Goal: Information Seeking & Learning: Learn about a topic

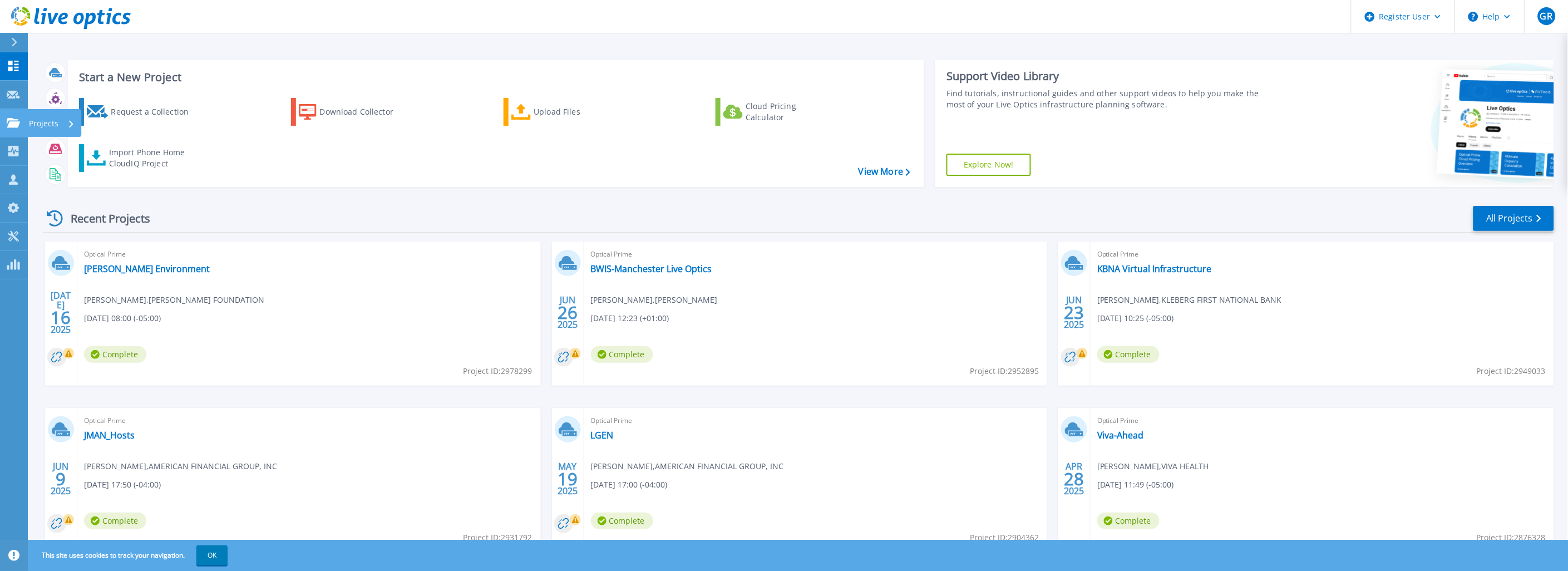
click at [11, 124] on icon at bounding box center [13, 123] width 13 height 9
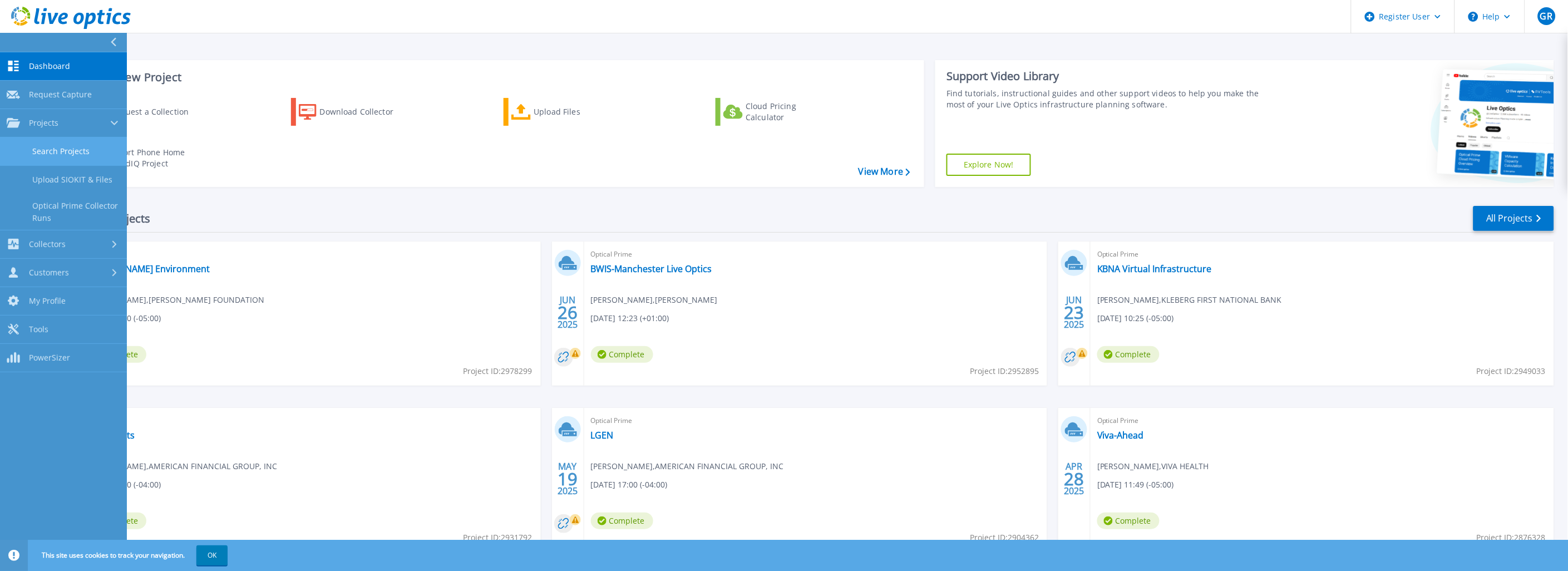
click at [75, 154] on link "Search Projects" at bounding box center [63, 151] width 127 height 28
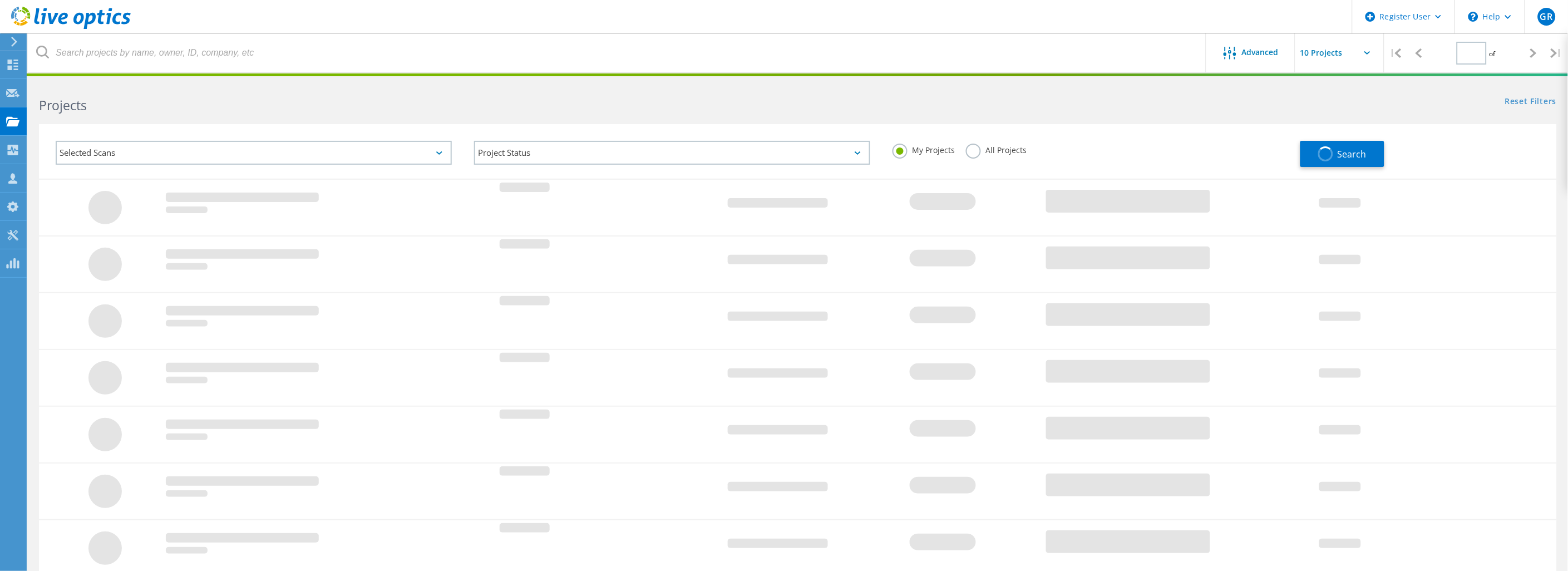
type input "1"
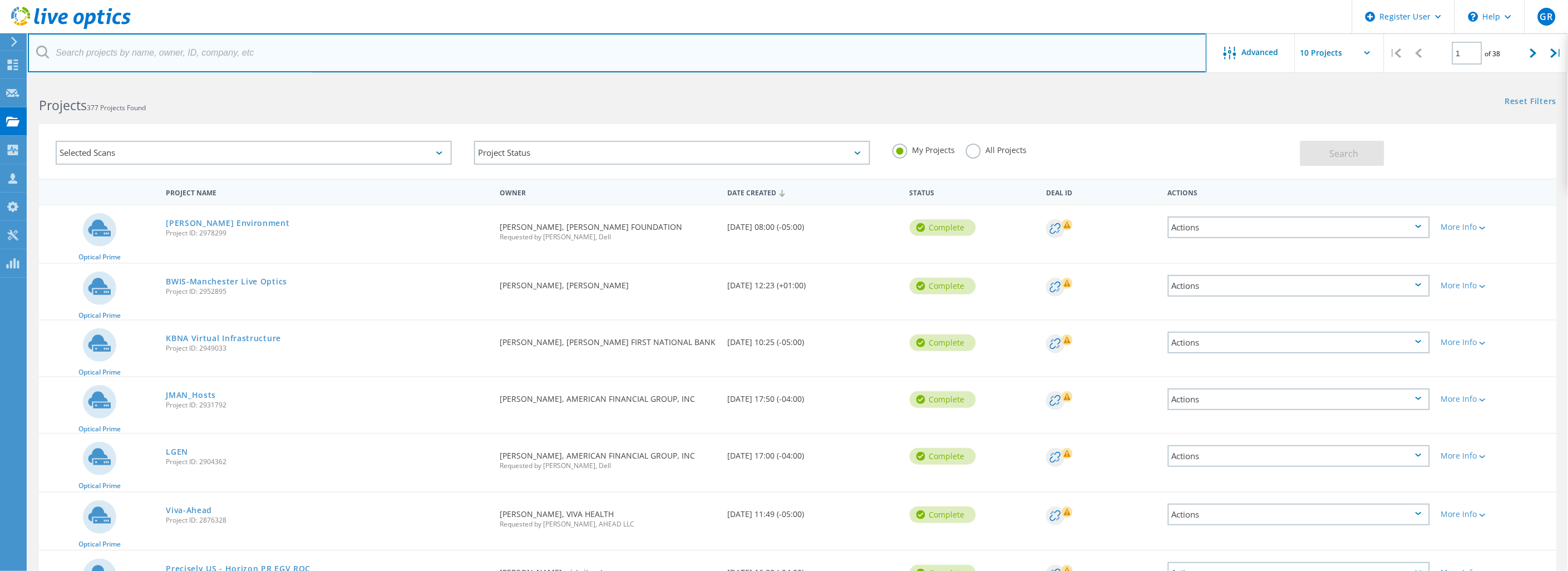
click at [148, 64] on input "text" at bounding box center [617, 53] width 1179 height 39
type input "[EMAIL_ADDRESS][DOMAIN_NAME]"
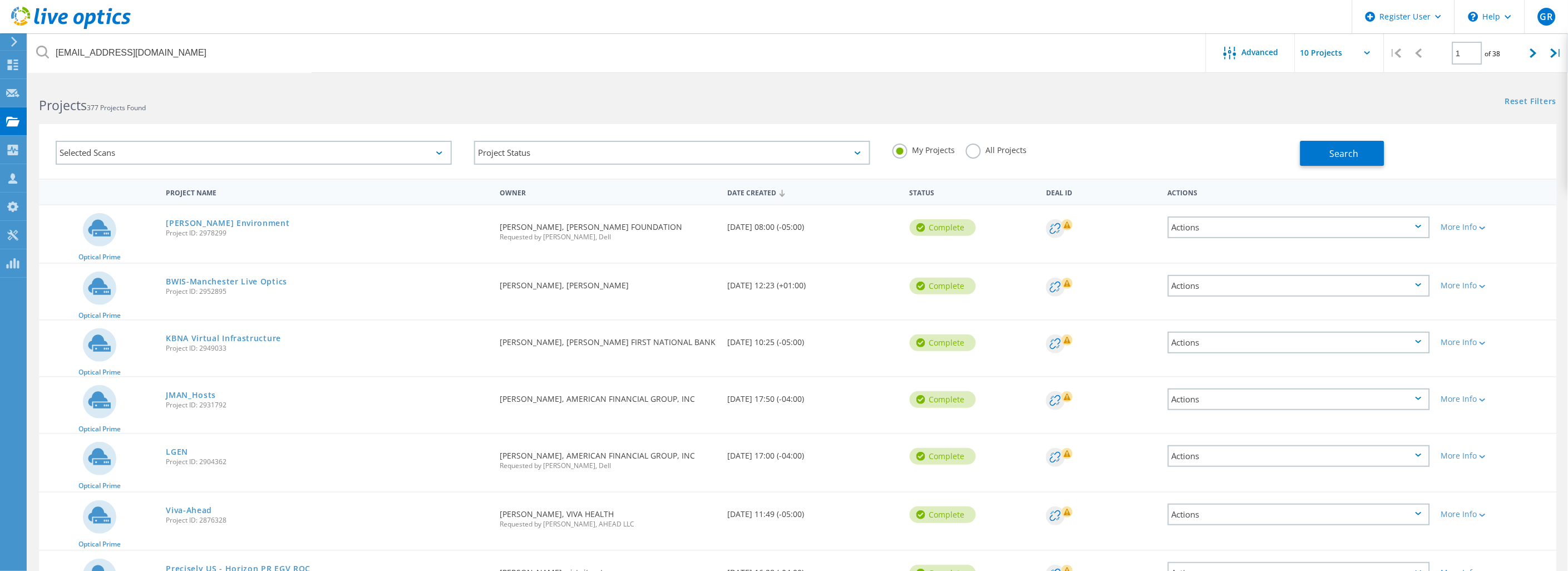
click at [974, 154] on label "All Projects" at bounding box center [996, 148] width 61 height 10
click at [0, 0] on input "All Projects" at bounding box center [0, 0] width 0 height 0
click at [1348, 158] on span "Search" at bounding box center [1344, 154] width 29 height 12
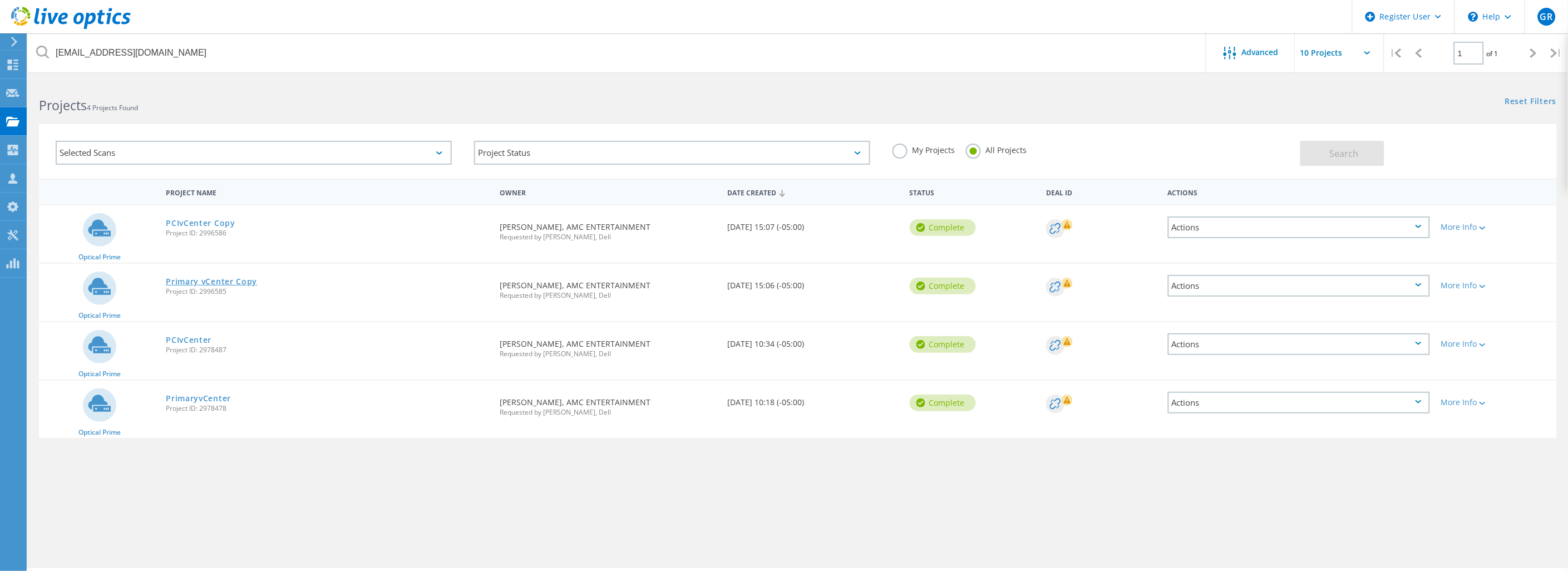
click at [229, 281] on link "Primary vCenter Copy" at bounding box center [211, 281] width 91 height 8
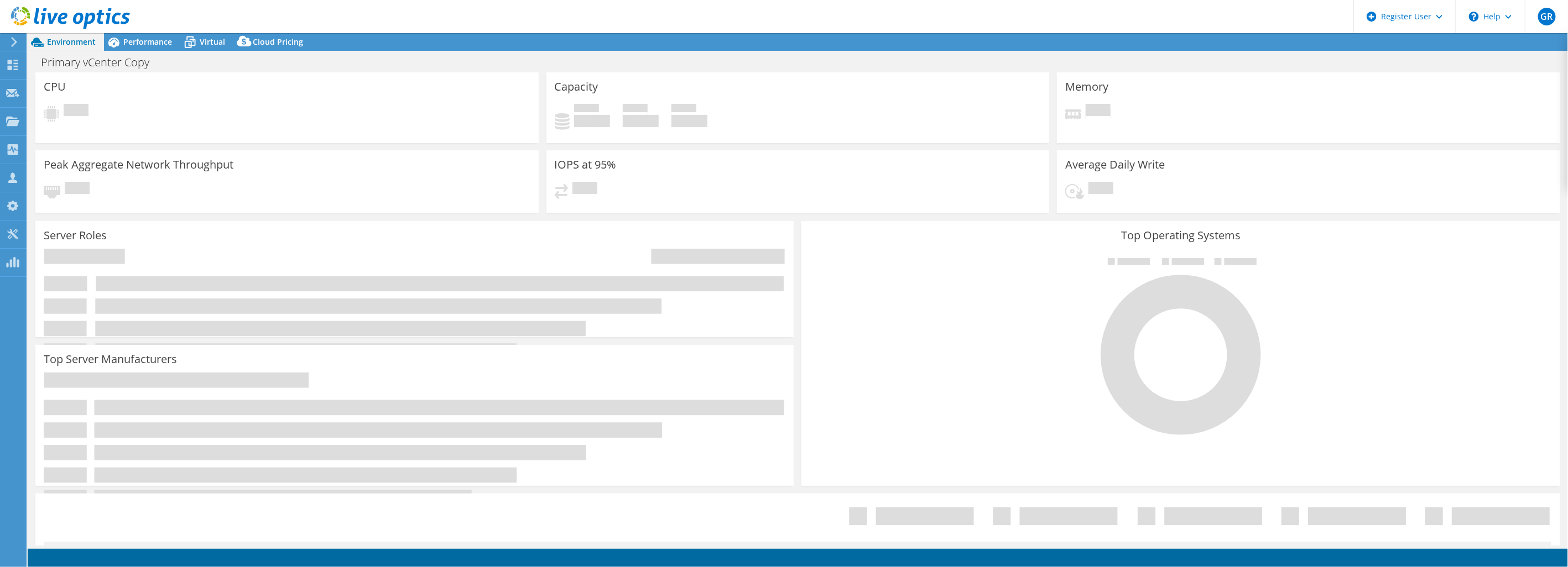
select select "USD"
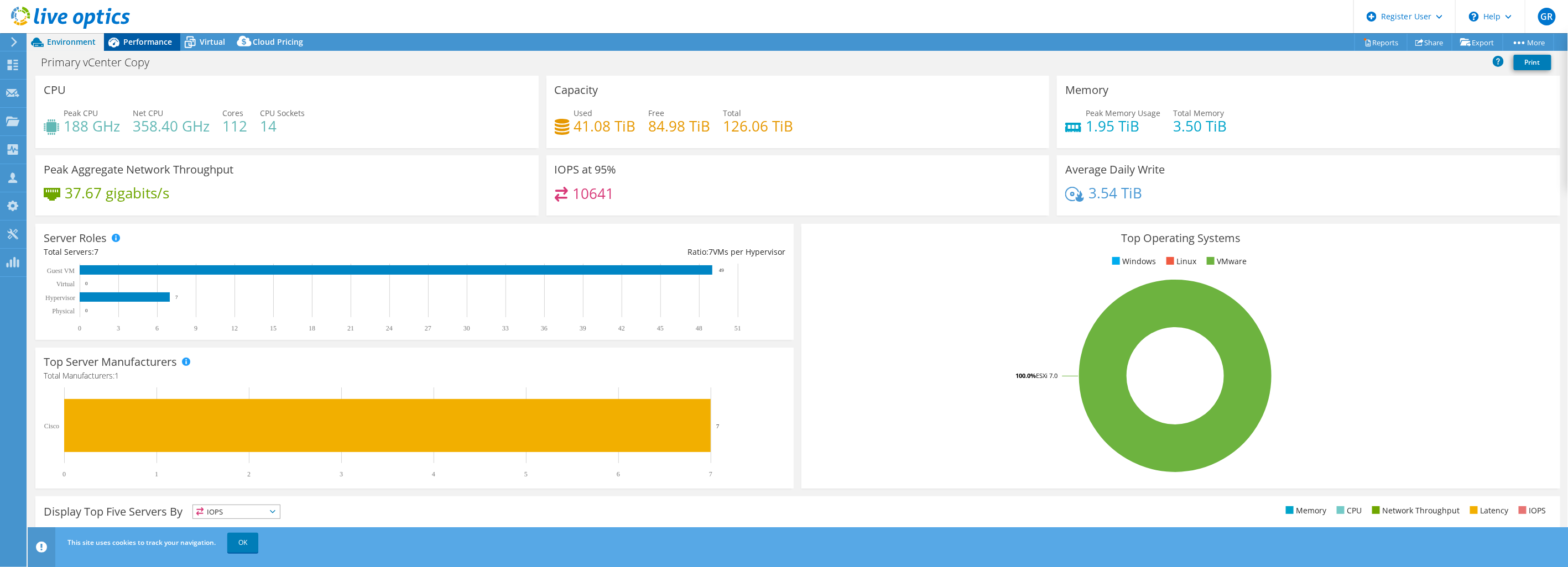
click at [161, 47] on div "Performance" at bounding box center [142, 42] width 76 height 18
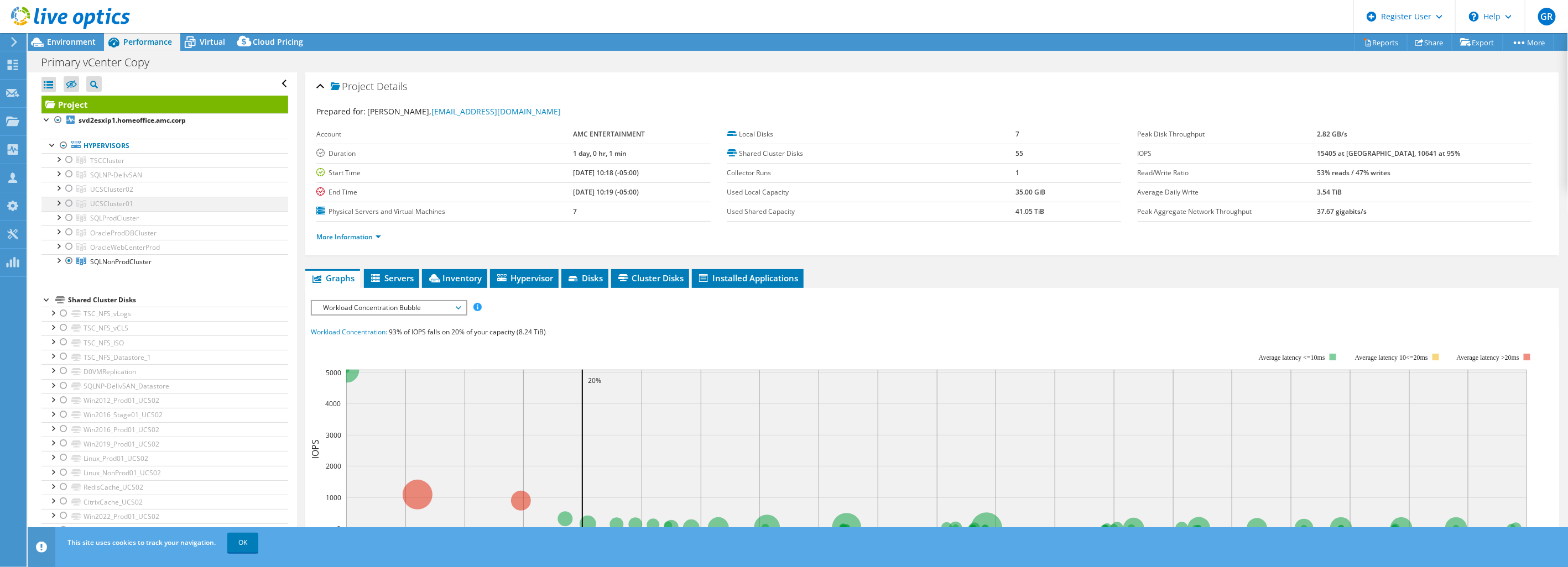
click at [68, 201] on div at bounding box center [69, 203] width 11 height 13
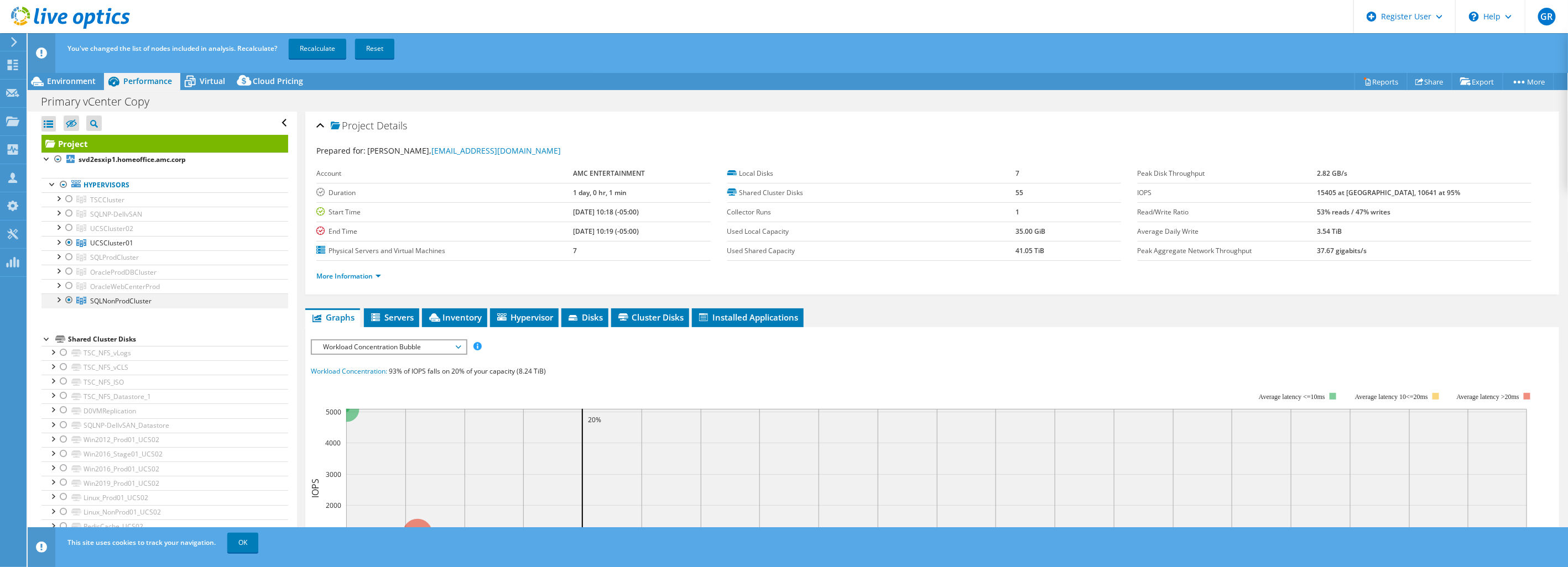
click at [71, 299] on div at bounding box center [69, 300] width 11 height 13
click at [327, 51] on link "Recalculate" at bounding box center [317, 49] width 57 height 20
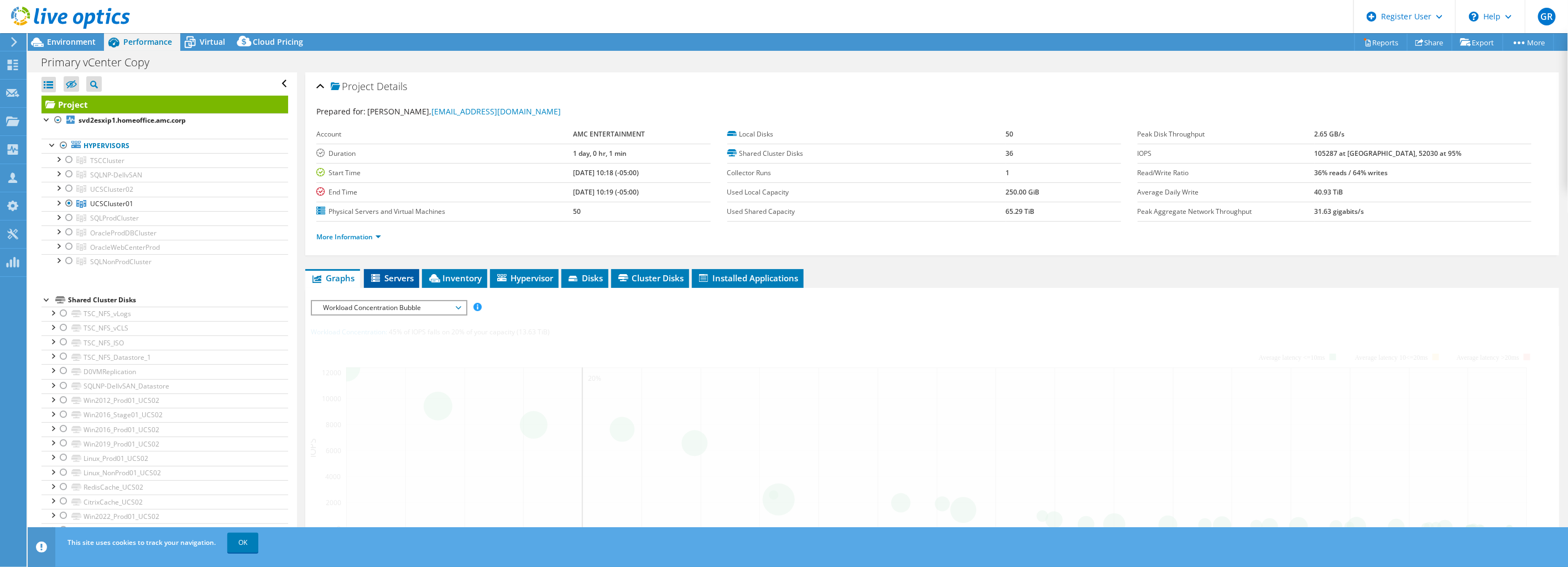
click at [405, 278] on span "Servers" at bounding box center [391, 278] width 44 height 11
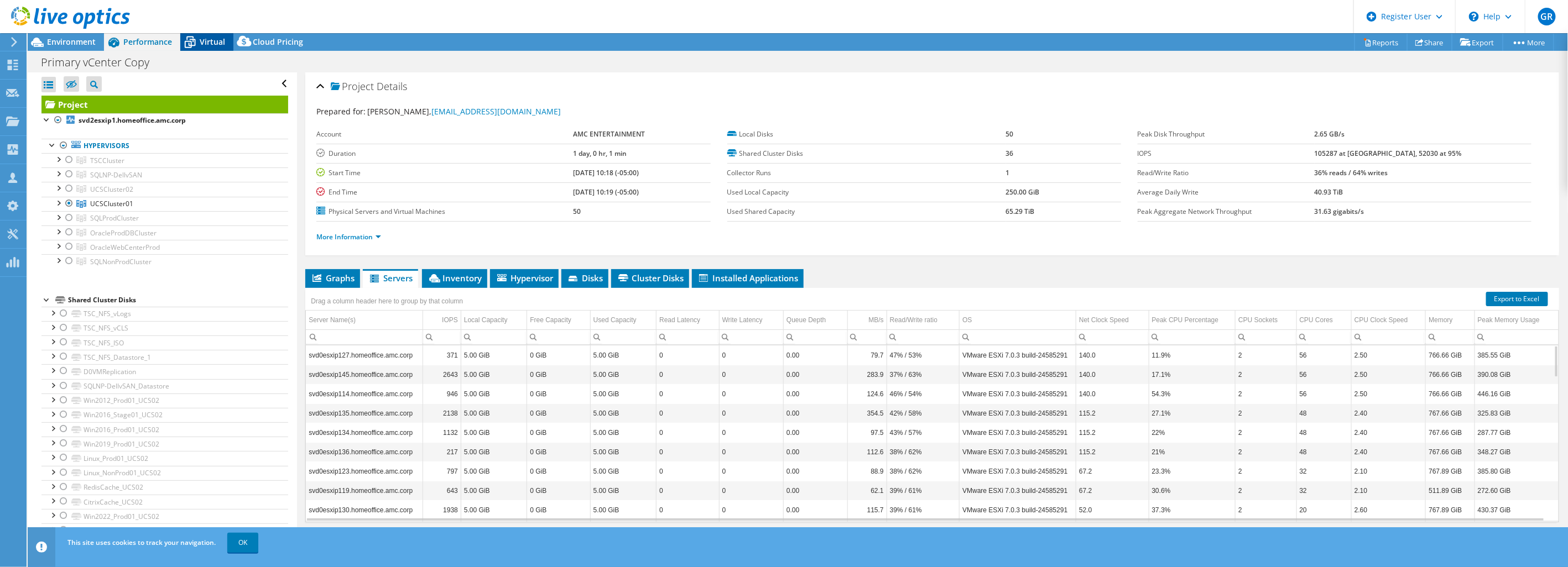
click at [207, 40] on span "Virtual" at bounding box center [212, 41] width 26 height 10
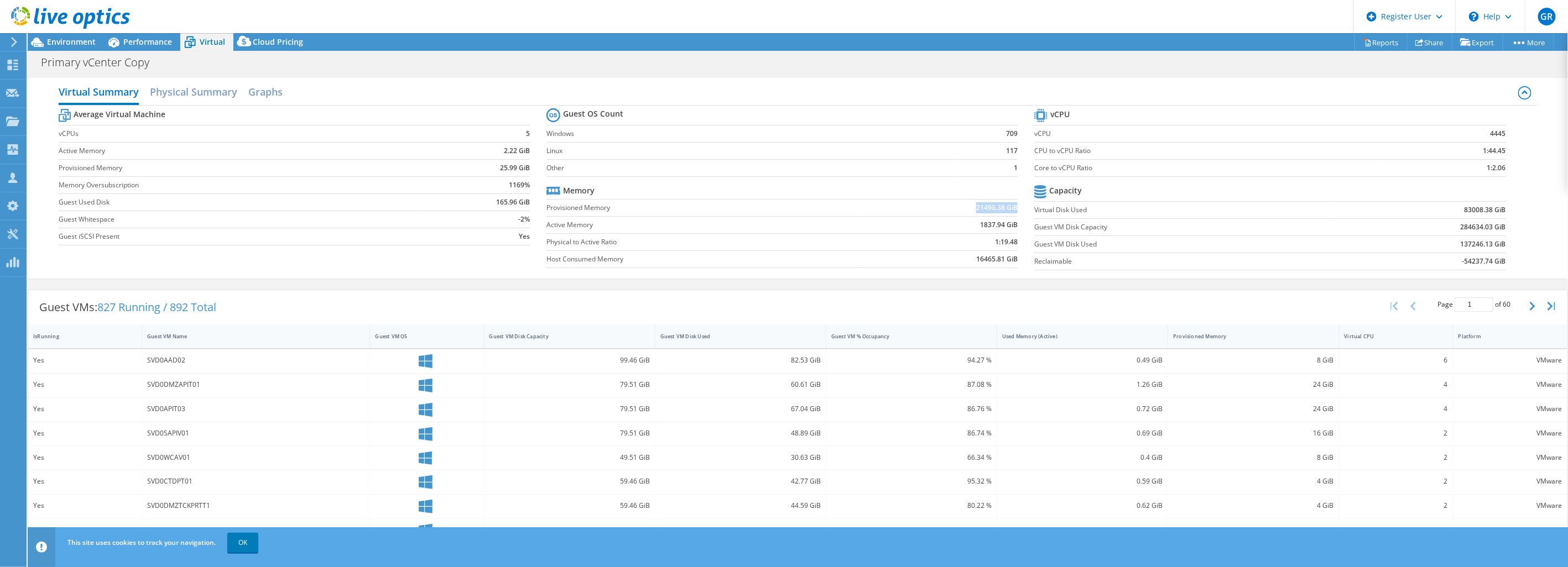
drag, startPoint x: 959, startPoint y: 209, endPoint x: 1010, endPoint y: 212, distance: 51.1
click at [1010, 212] on td "21496.38 GiB" at bounding box center [939, 207] width 158 height 17
drag, startPoint x: 1010, startPoint y: 212, endPoint x: 1014, endPoint y: 227, distance: 15.5
click at [1014, 227] on section "Guest OS Count Windows 709 Linux 117 Other 1 Memory Provisioned Memory 21496.38…" at bounding box center [790, 190] width 488 height 168
drag, startPoint x: 1014, startPoint y: 227, endPoint x: 959, endPoint y: 281, distance: 77.1
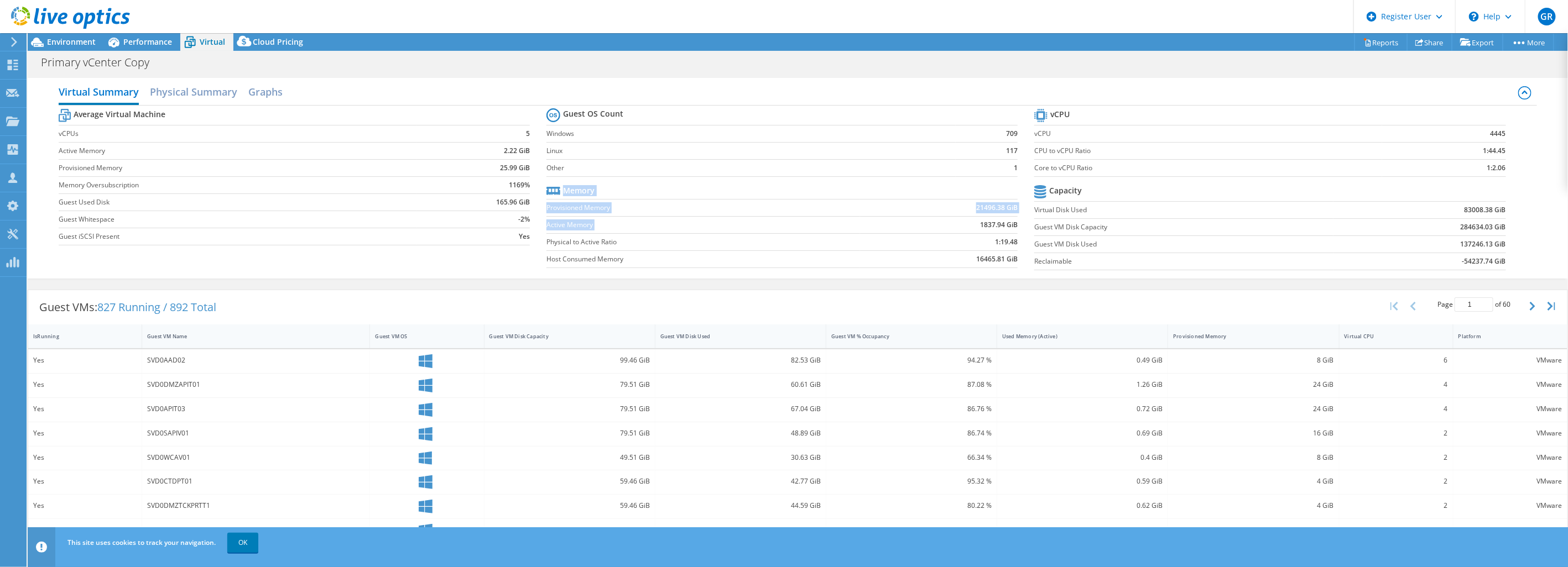
click at [959, 281] on div "Virtual Summary Physical Summary Graphs Average Virtual Machine vCPUs 5 Active …" at bounding box center [797, 178] width 1541 height 212
drag, startPoint x: 1440, startPoint y: 232, endPoint x: 1495, endPoint y: 230, distance: 55.0
click at [1495, 230] on td "284634.03 GiB" at bounding box center [1419, 227] width 172 height 17
drag, startPoint x: 1468, startPoint y: 155, endPoint x: 1501, endPoint y: 155, distance: 33.0
click at [1501, 155] on section "vCPU vCPU 4445 CPU to vCPU Ratio 1:44.45 Core to vCPU Ratio 1:2.06 Capacity Vir…" at bounding box center [1278, 190] width 488 height 170
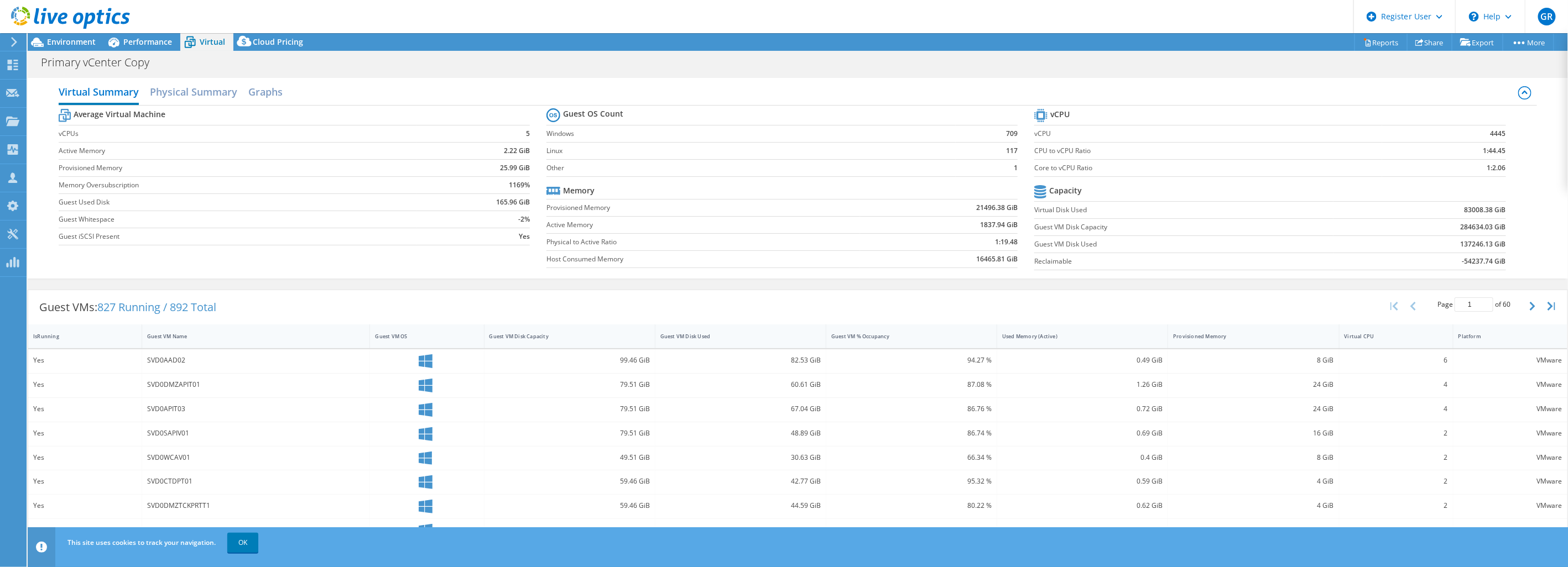
drag, startPoint x: 1501, startPoint y: 155, endPoint x: 1438, endPoint y: 184, distance: 69.4
click at [1438, 184] on td at bounding box center [1419, 192] width 172 height 19
click at [1474, 43] on link "Export" at bounding box center [1477, 42] width 52 height 17
click at [13, 125] on use at bounding box center [13, 120] width 13 height 9
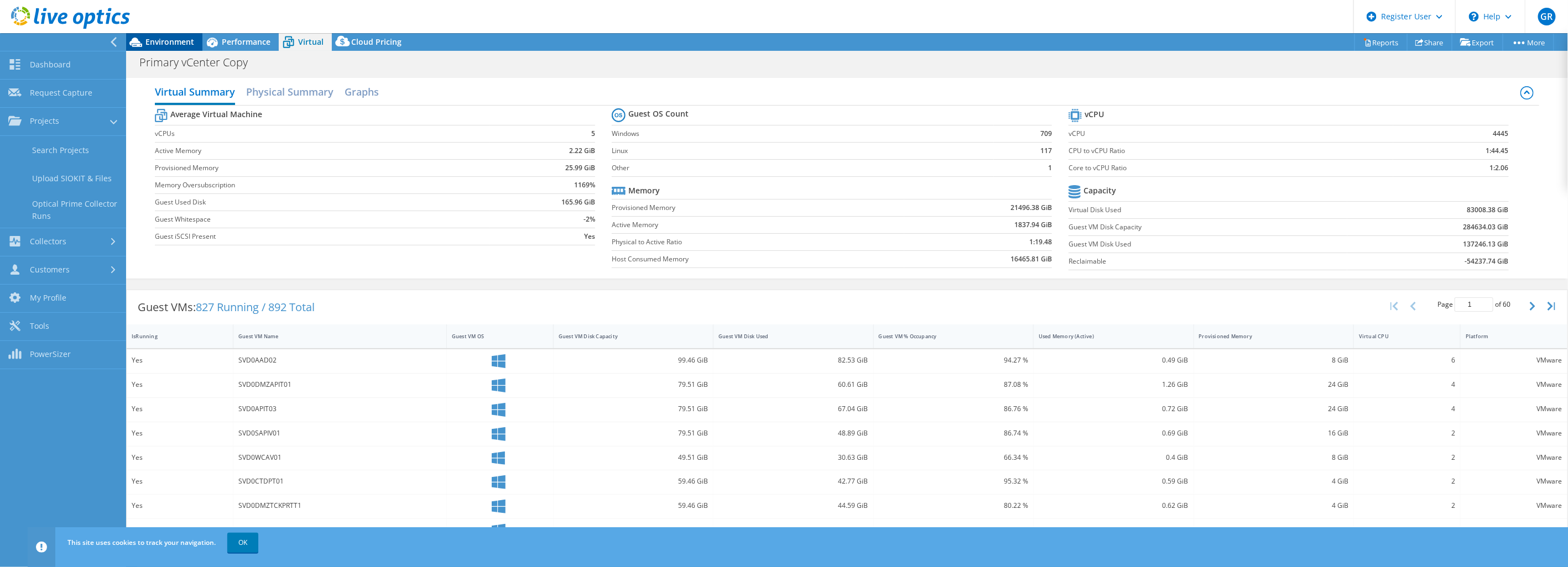
click at [142, 41] on icon at bounding box center [136, 43] width 19 height 19
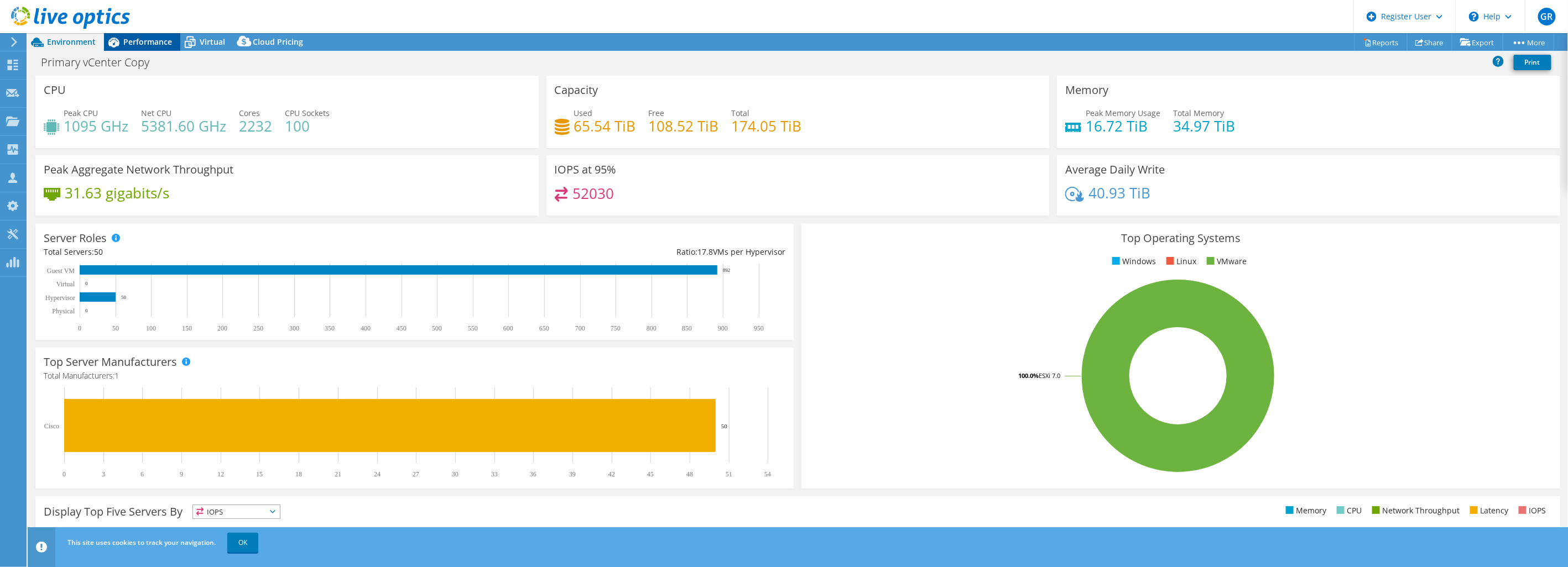
click at [158, 44] on span "Performance" at bounding box center [148, 41] width 49 height 10
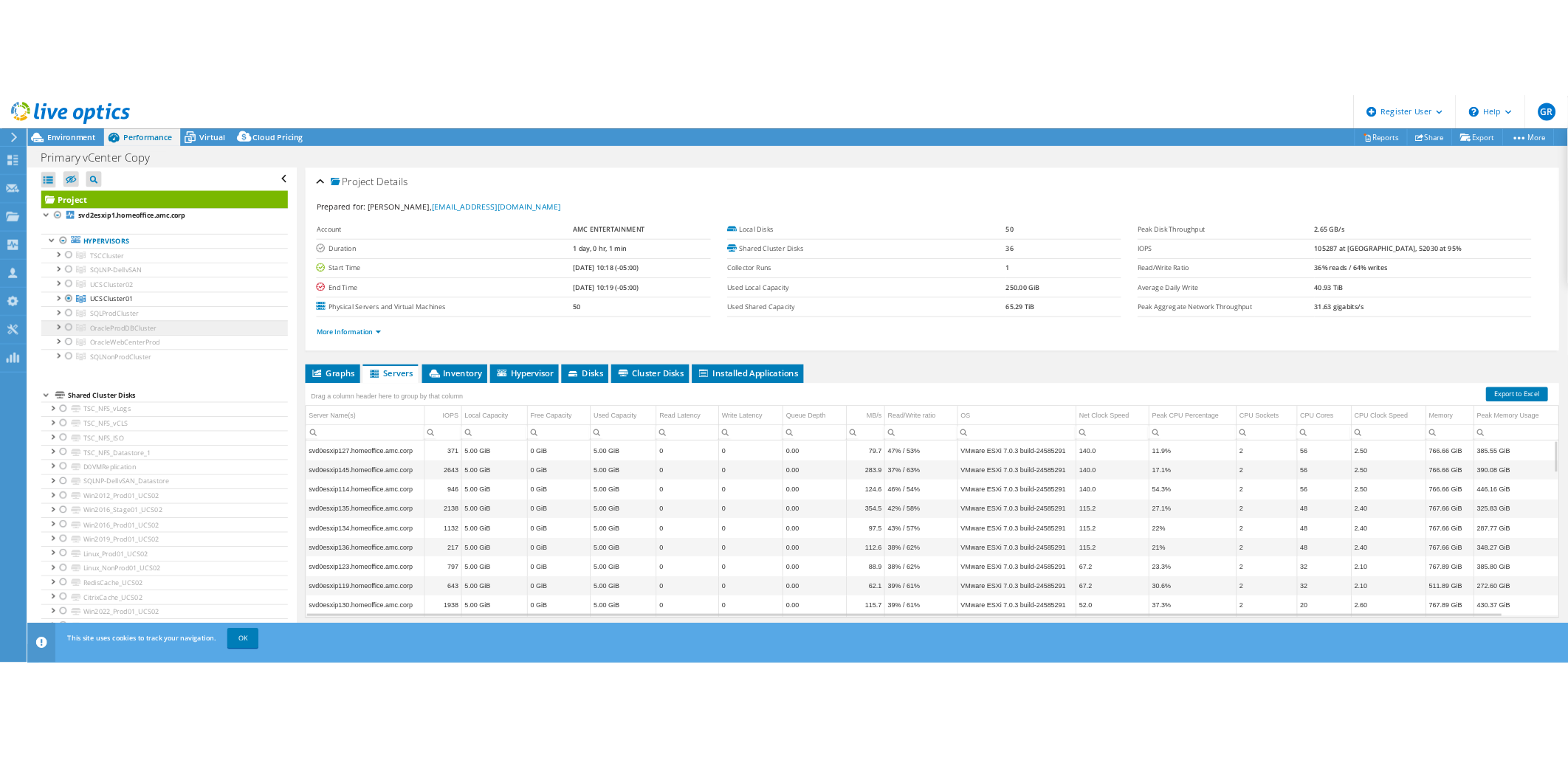
scroll to position [82, 0]
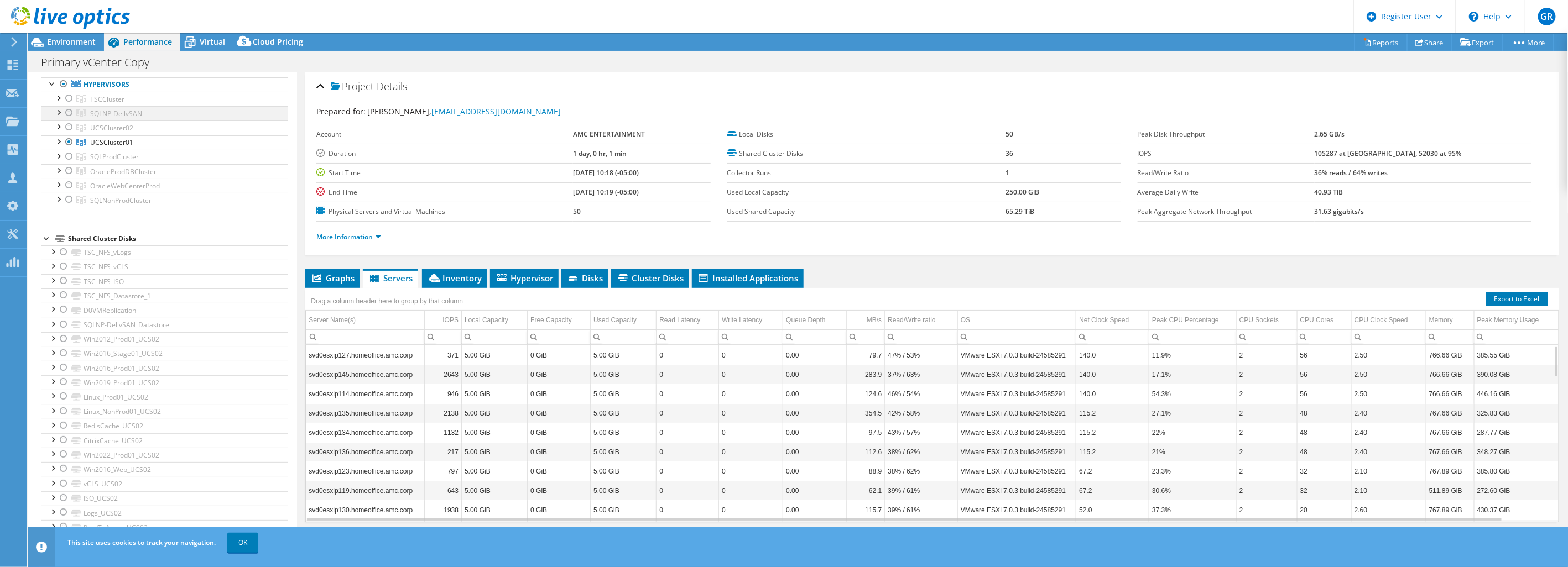
click at [58, 111] on div at bounding box center [58, 111] width 11 height 11
click at [57, 271] on div at bounding box center [58, 271] width 11 height 11
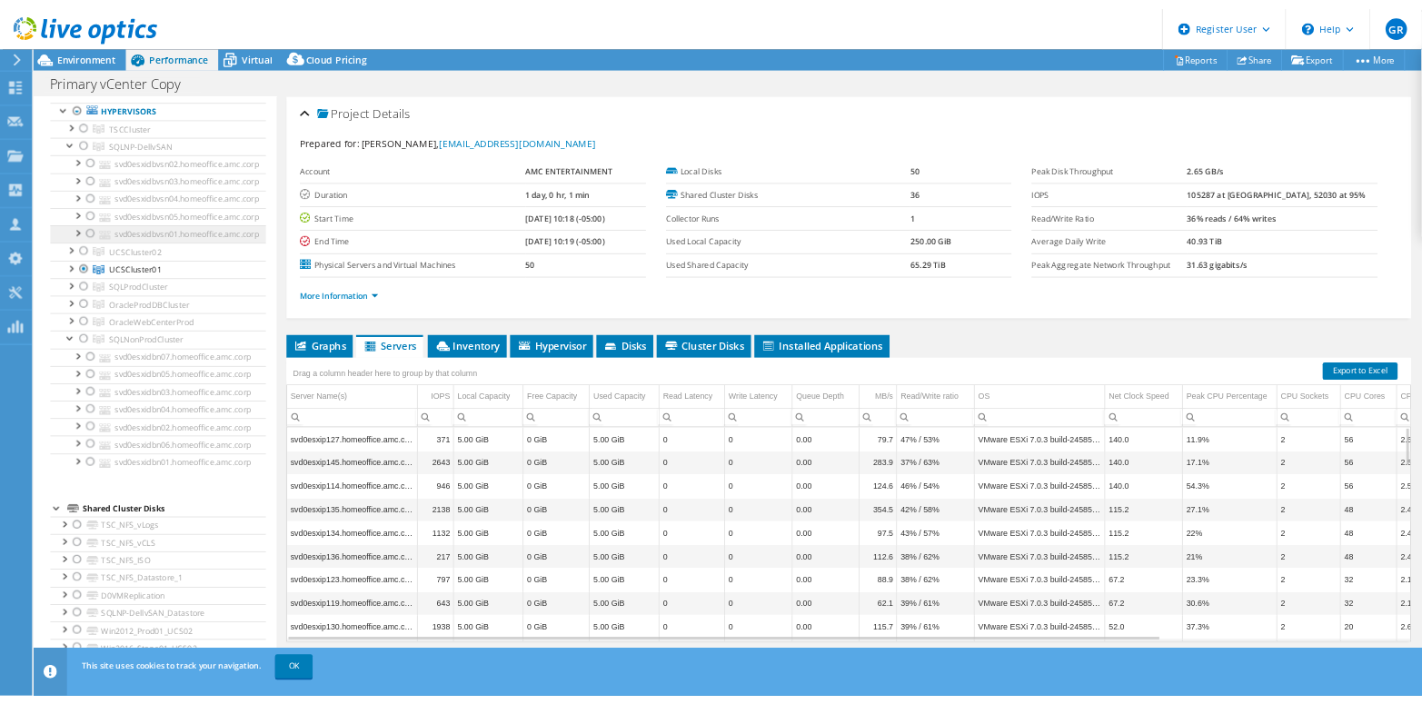
scroll to position [0, 0]
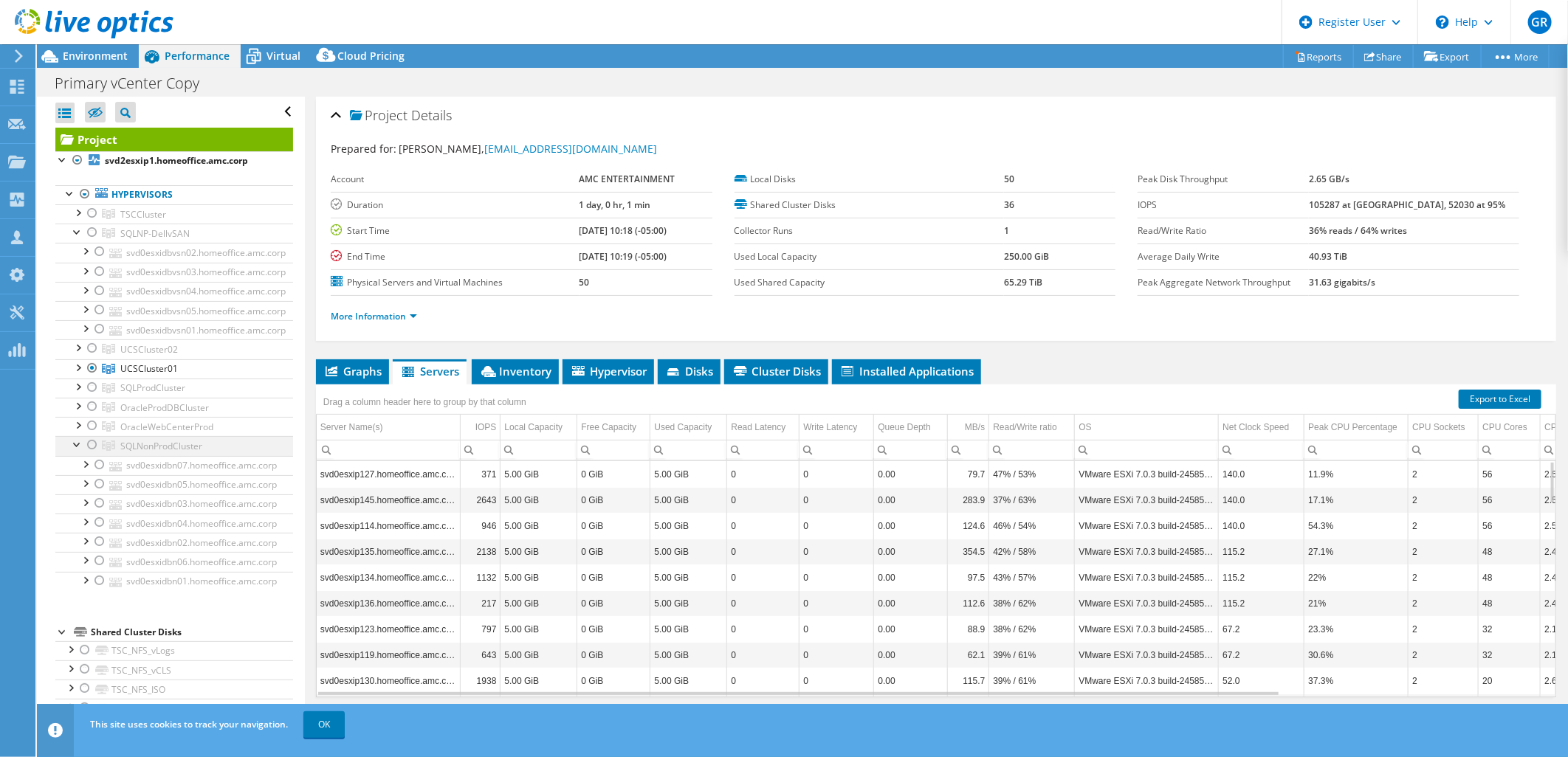
click at [76, 450] on div at bounding box center [77, 443] width 15 height 15
click at [76, 234] on div at bounding box center [77, 231] width 15 height 15
click at [84, 197] on div at bounding box center [84, 194] width 15 height 18
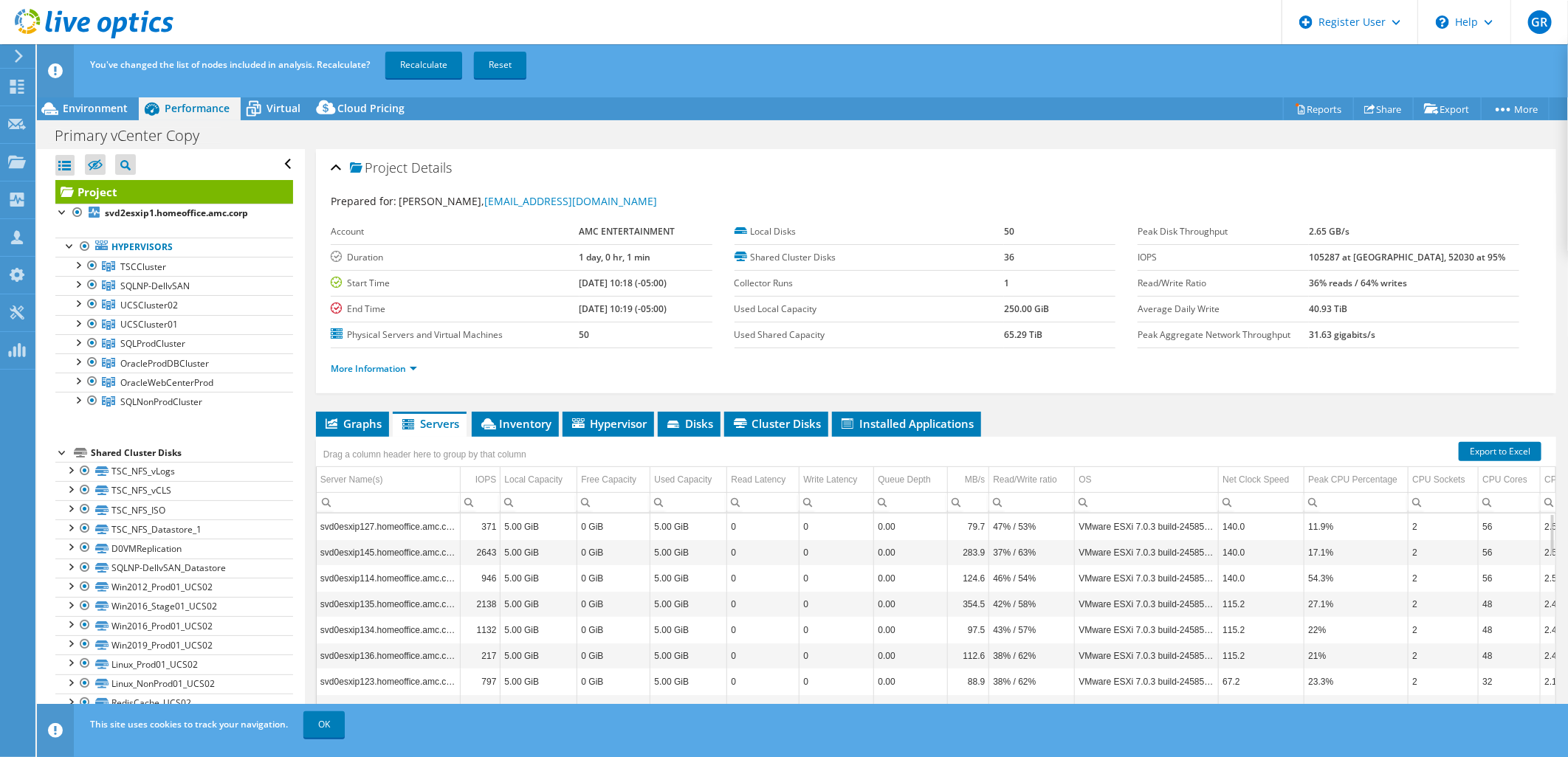
drag, startPoint x: 551, startPoint y: 282, endPoint x: 644, endPoint y: 291, distance: 93.4
click at [644, 291] on tr "Start Time 07/16/2025, 10:18 (-05:00)" at bounding box center [522, 283] width 382 height 26
click at [921, 175] on div "Project Details" at bounding box center [936, 168] width 1211 height 32
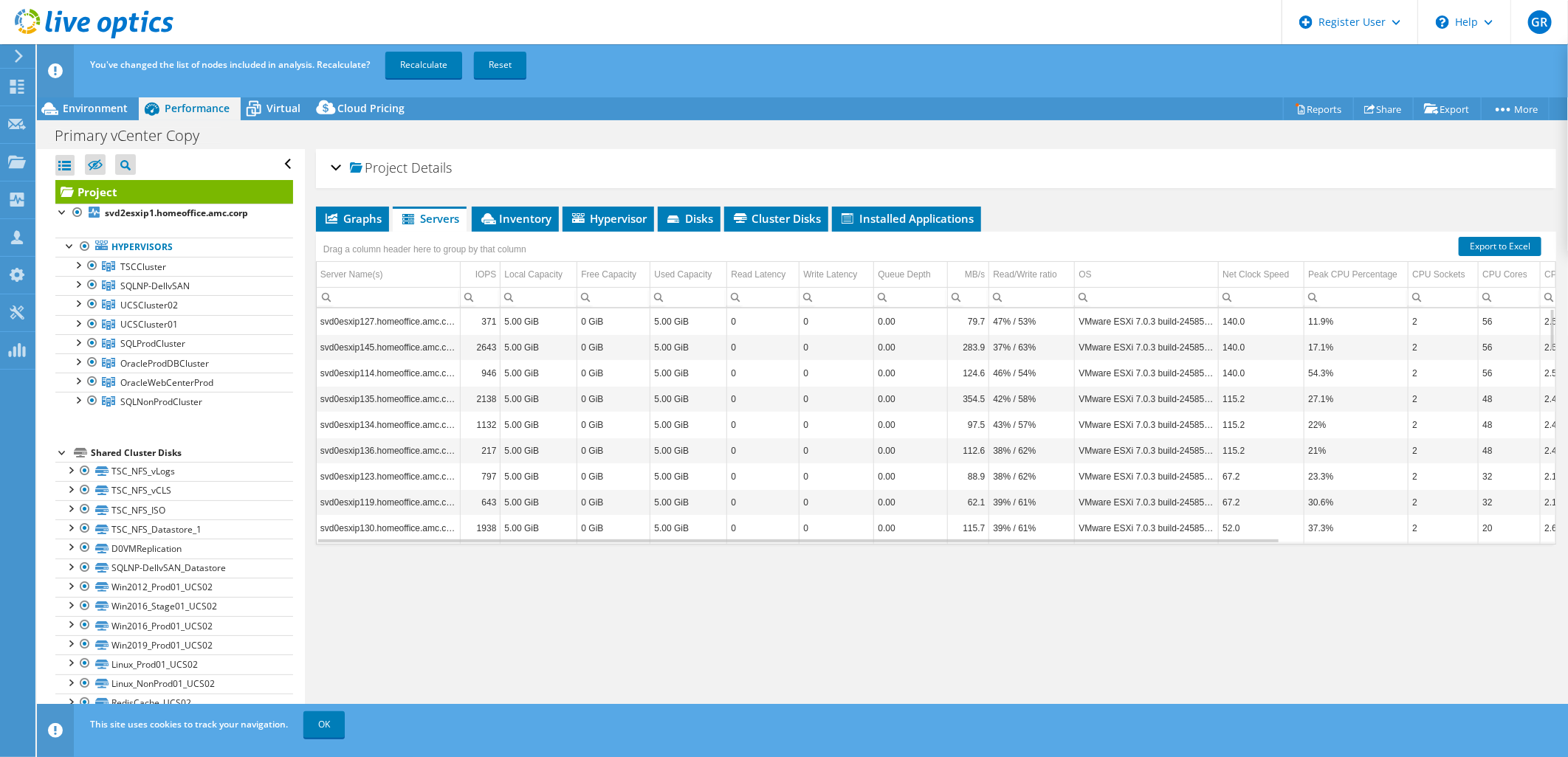
click at [336, 171] on div "Project Details" at bounding box center [936, 168] width 1211 height 32
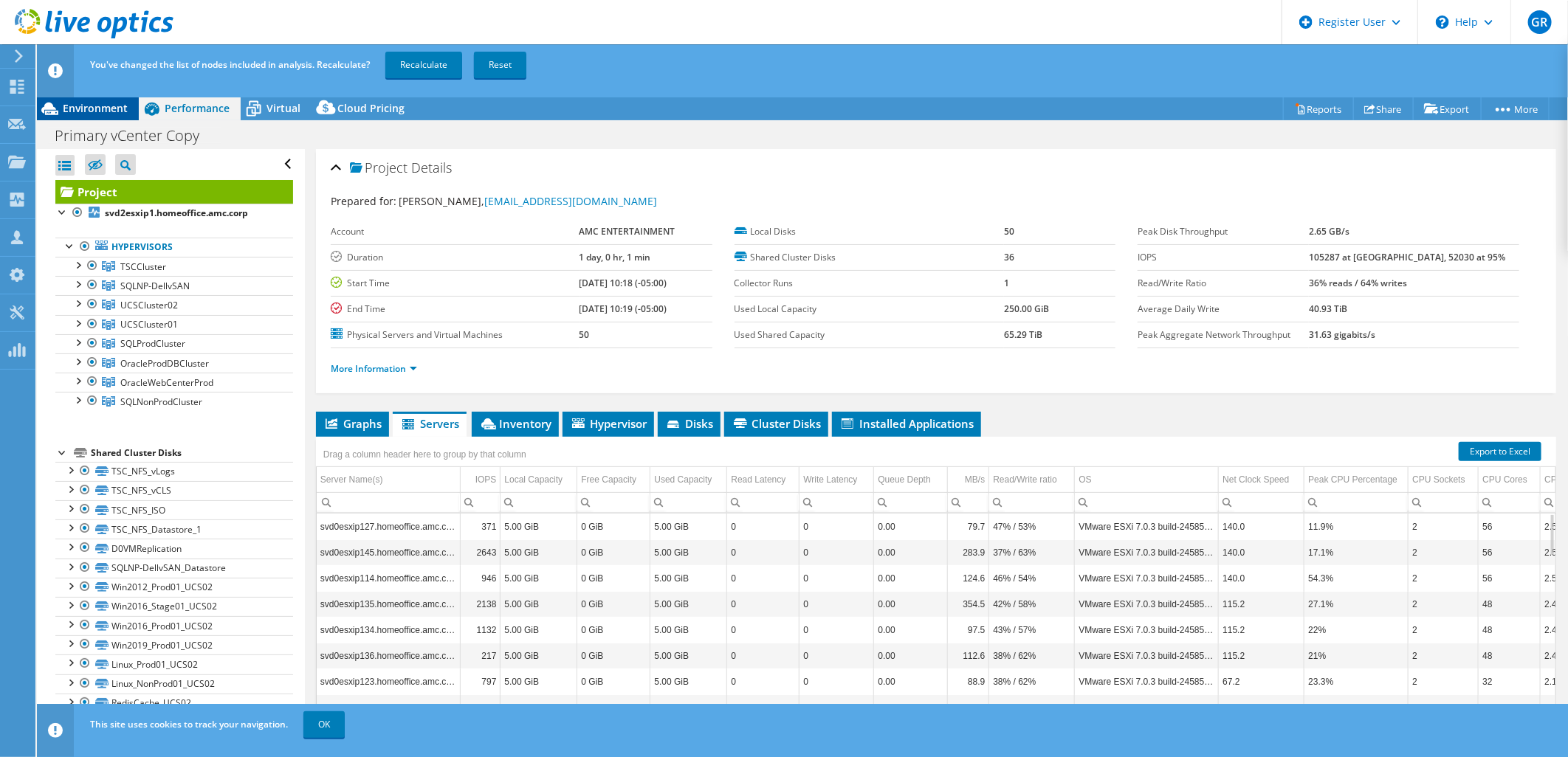
click at [109, 113] on span "Environment" at bounding box center [95, 107] width 65 height 14
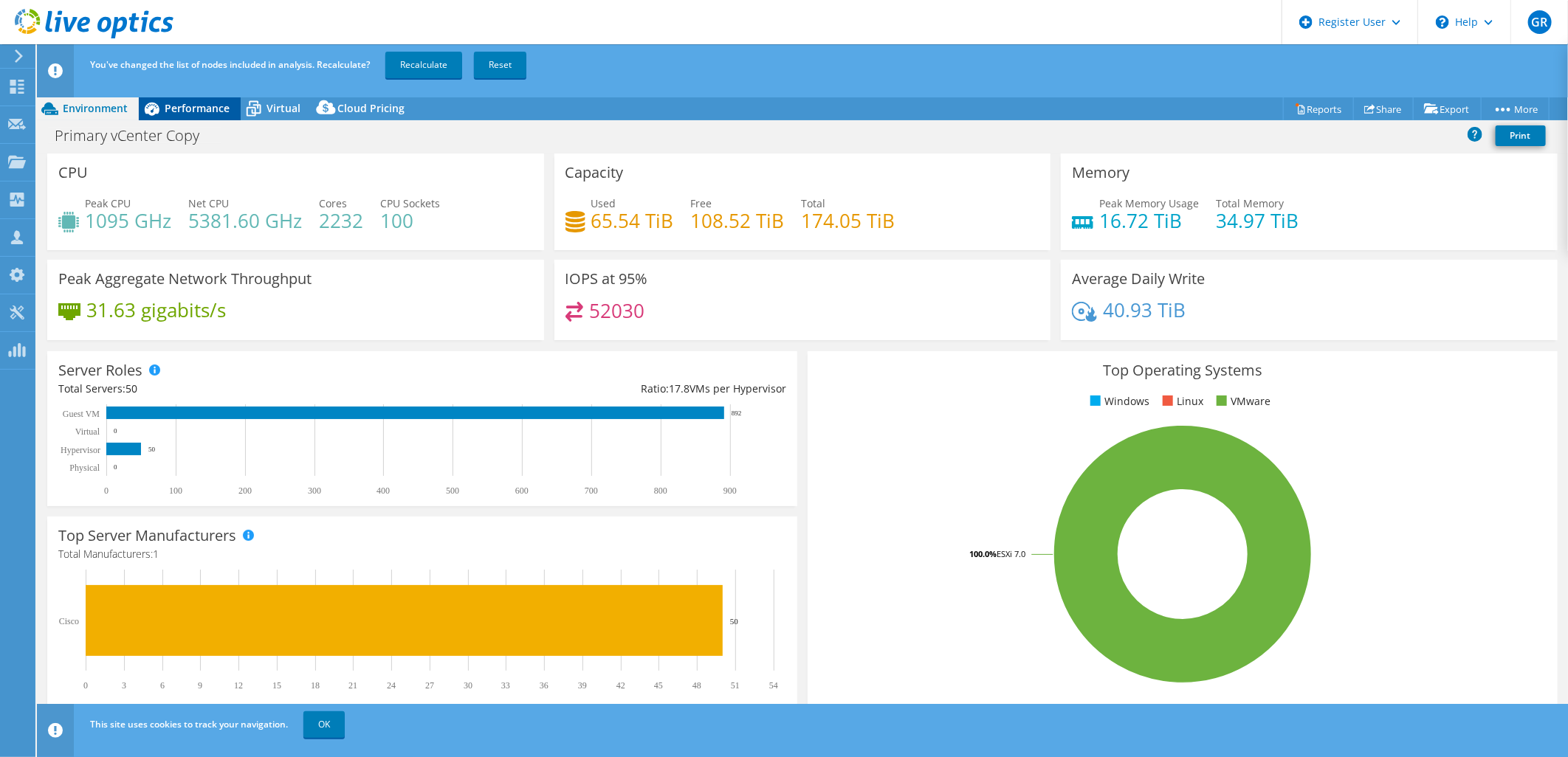
click at [177, 113] on span "Performance" at bounding box center [197, 107] width 65 height 14
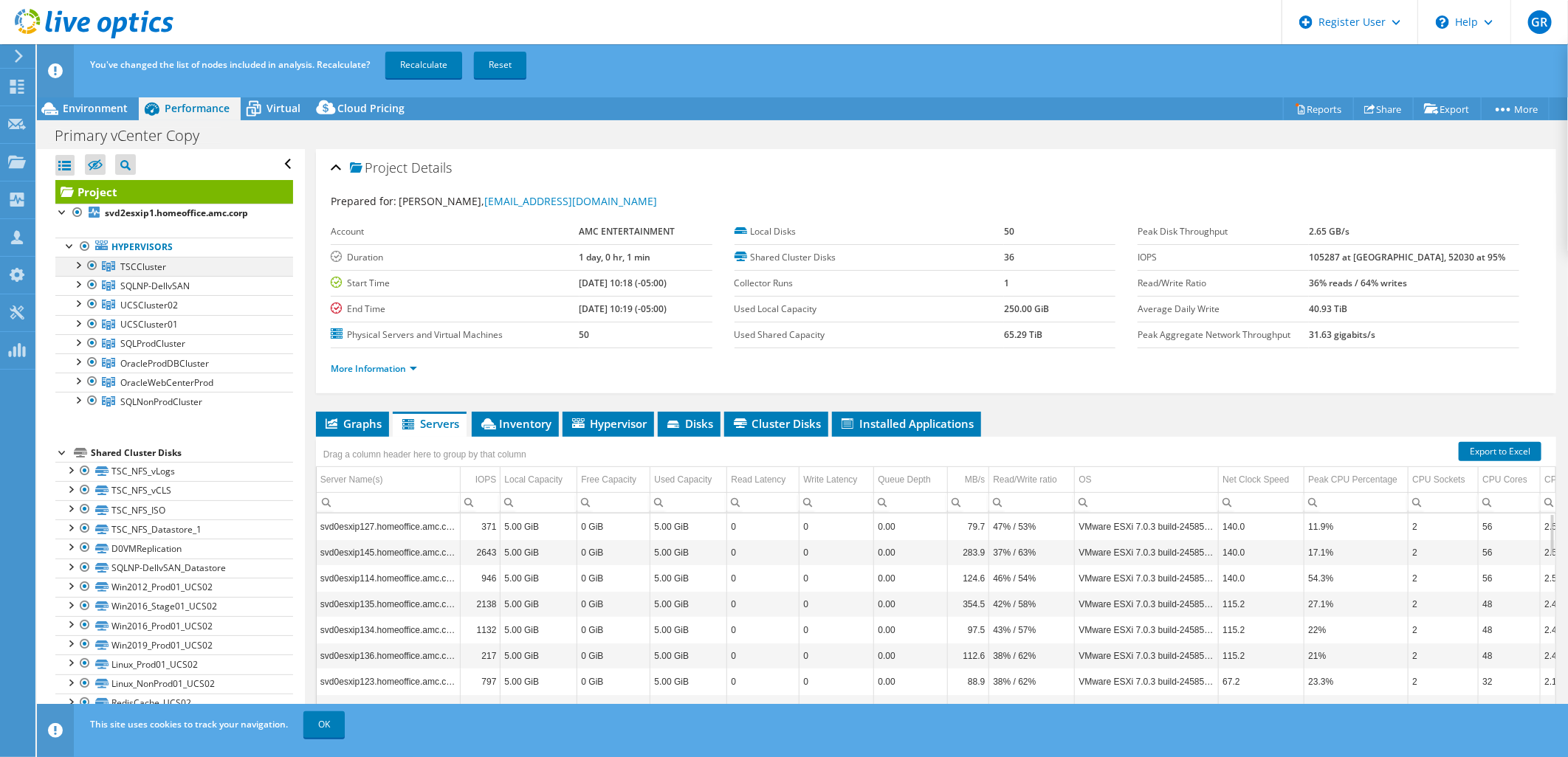
click at [76, 264] on div at bounding box center [77, 264] width 15 height 15
click at [76, 269] on div at bounding box center [77, 264] width 15 height 15
click at [79, 344] on div at bounding box center [77, 342] width 15 height 15
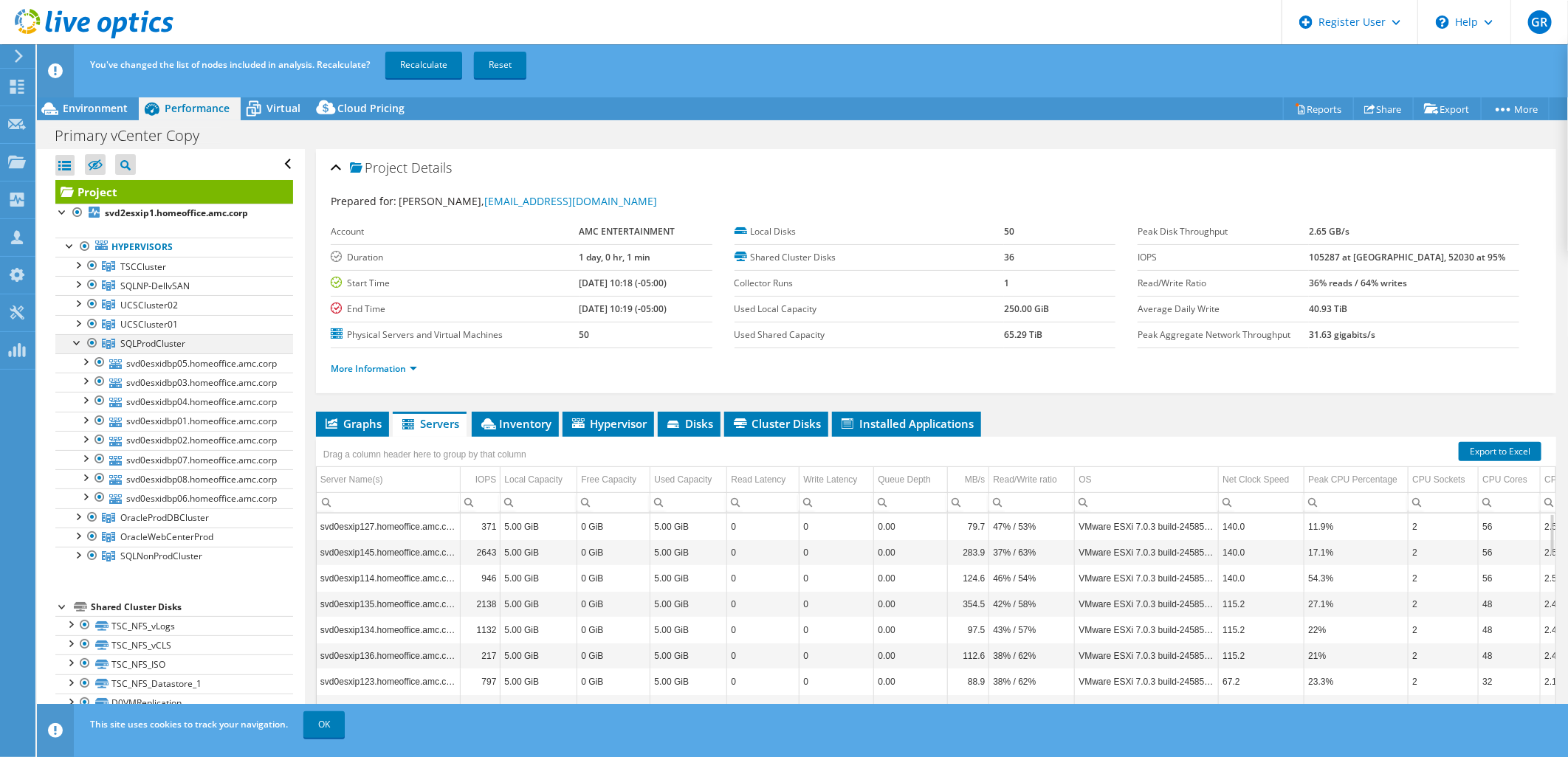
click at [76, 344] on div at bounding box center [77, 342] width 15 height 15
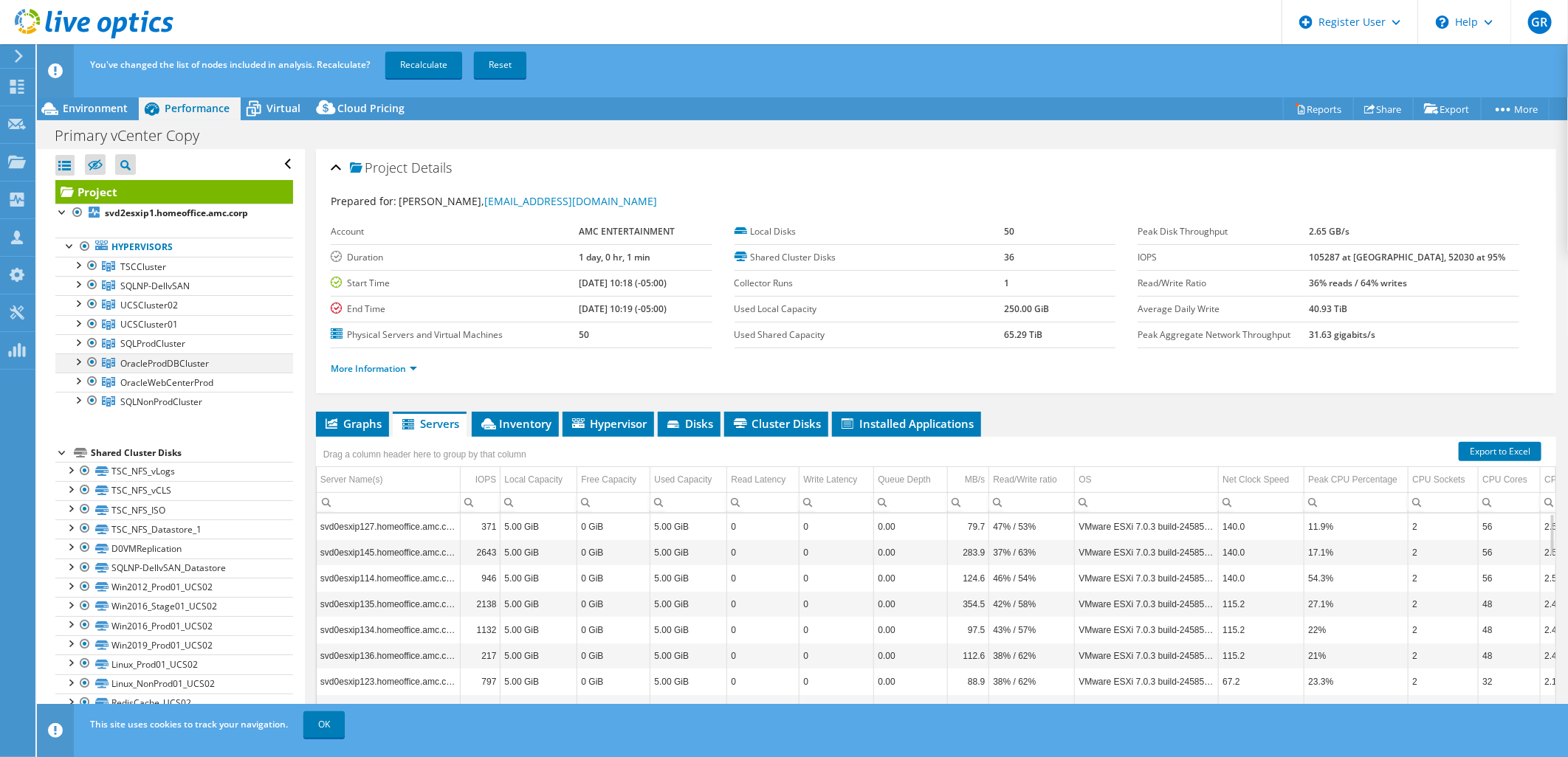
click at [81, 366] on div at bounding box center [77, 361] width 15 height 15
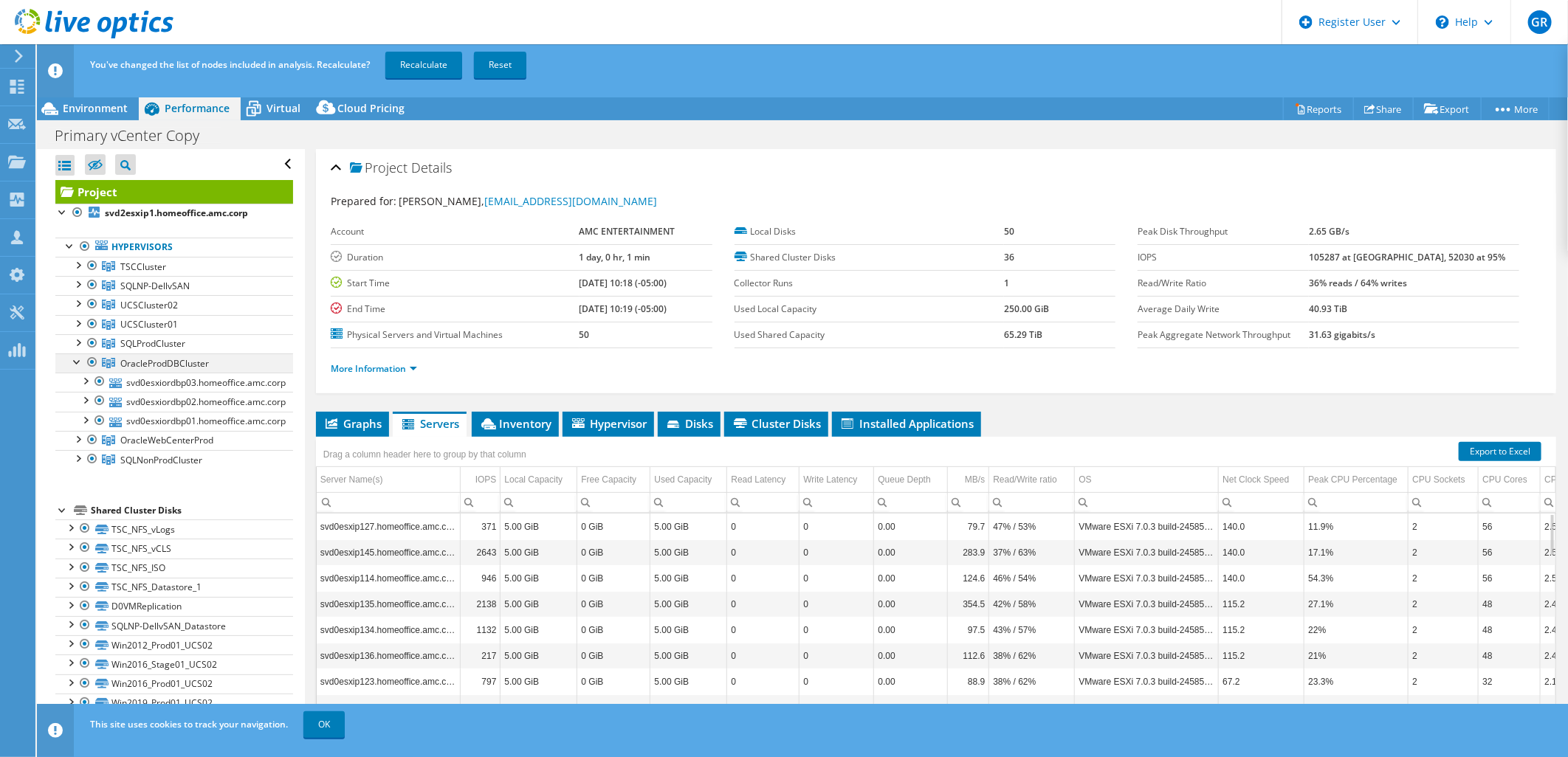
click at [75, 360] on div at bounding box center [77, 361] width 15 height 15
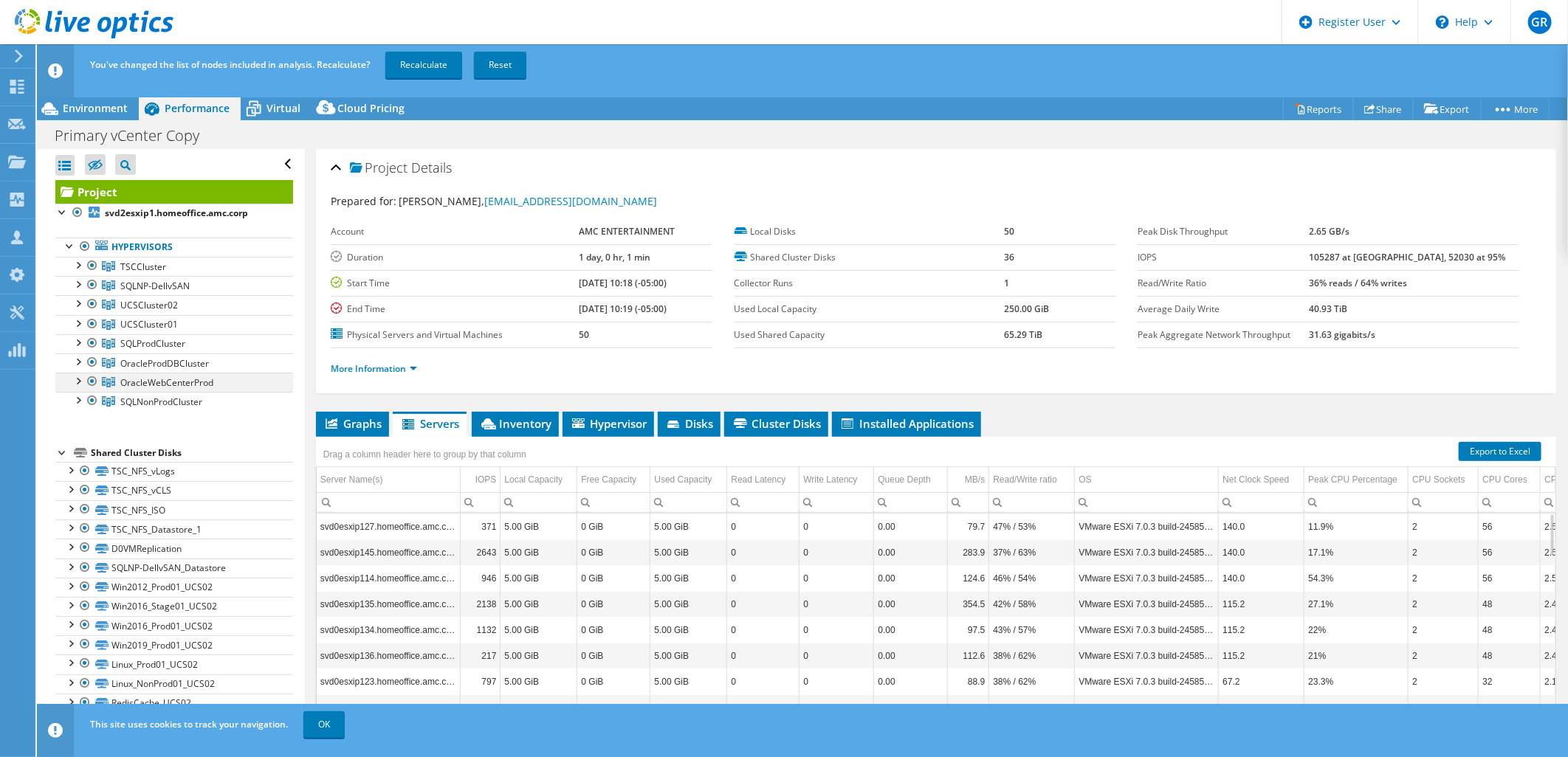
click at [76, 383] on div at bounding box center [77, 380] width 15 height 15
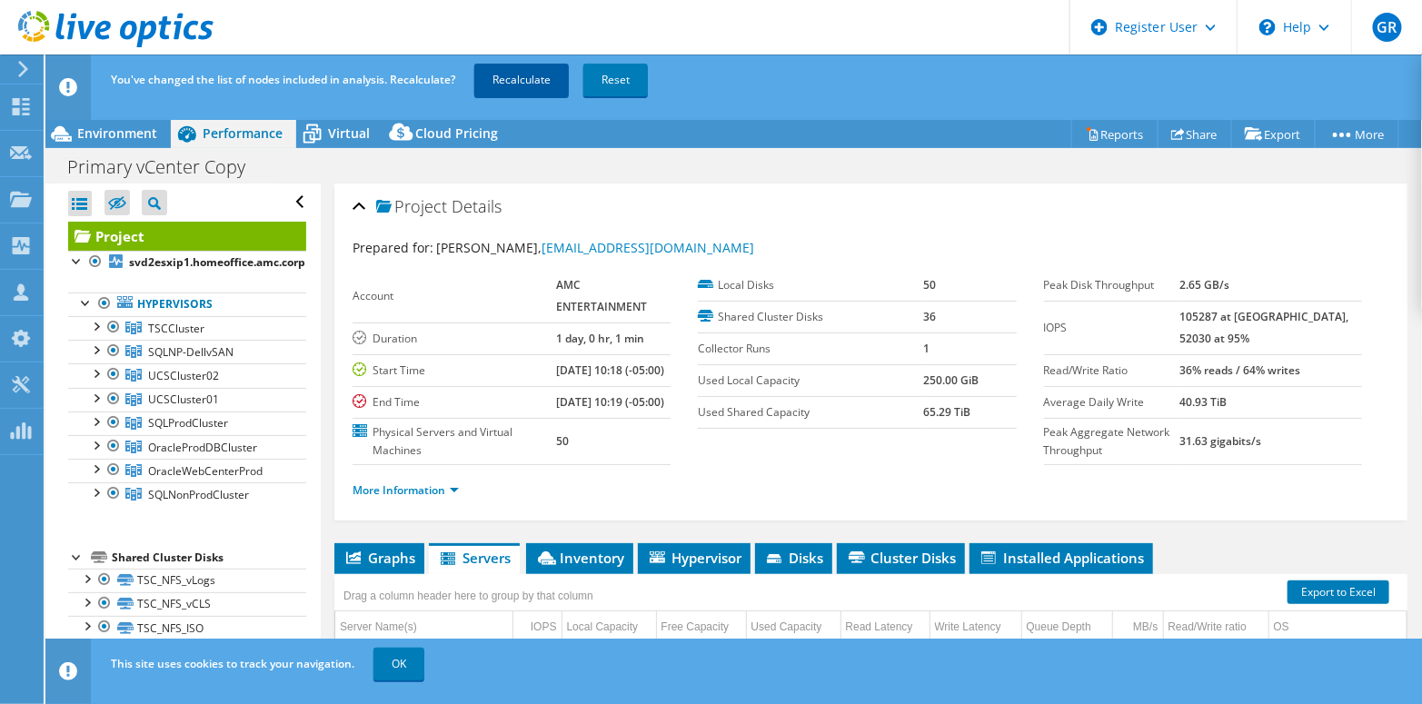
click at [542, 87] on link "Recalculate" at bounding box center [521, 80] width 94 height 33
